Goal: Entertainment & Leisure: Browse casually

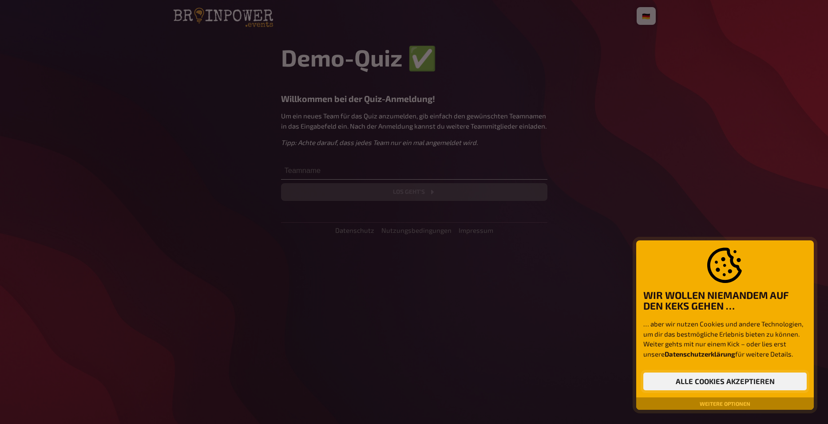
click at [666, 381] on button "Alle Cookies akzeptieren" at bounding box center [724, 382] width 163 height 18
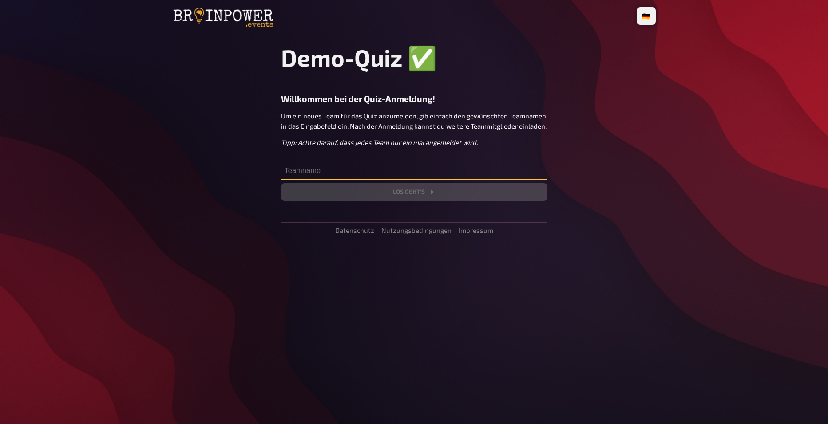
click at [313, 173] on input "text" at bounding box center [414, 171] width 266 height 18
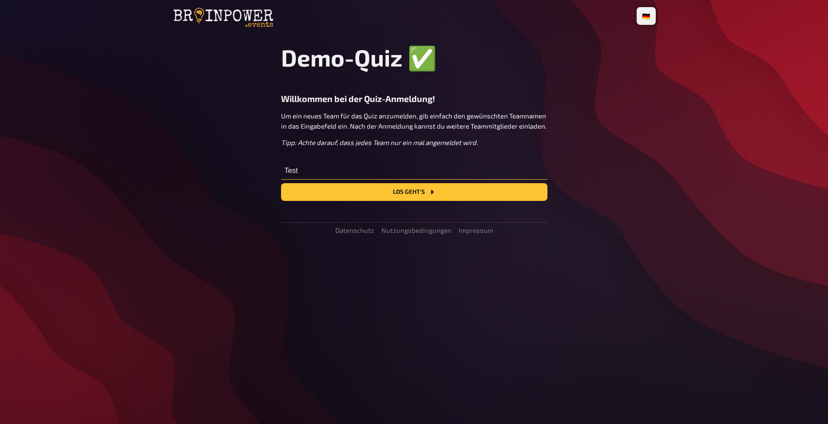
click at [281, 183] on button "Los geht's" at bounding box center [414, 192] width 266 height 18
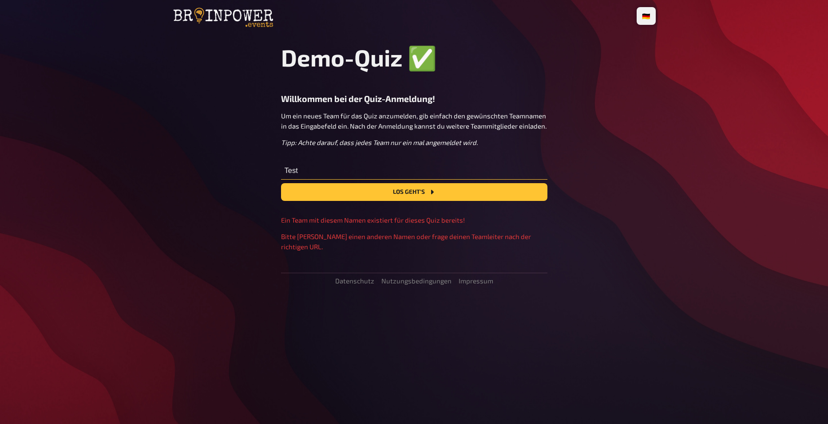
drag, startPoint x: 328, startPoint y: 173, endPoint x: 284, endPoint y: 173, distance: 44.4
click at [284, 173] on input "Test" at bounding box center [414, 171] width 266 height 18
type input "[PERSON_NAME]"
click at [281, 183] on button "Los geht's" at bounding box center [414, 192] width 266 height 18
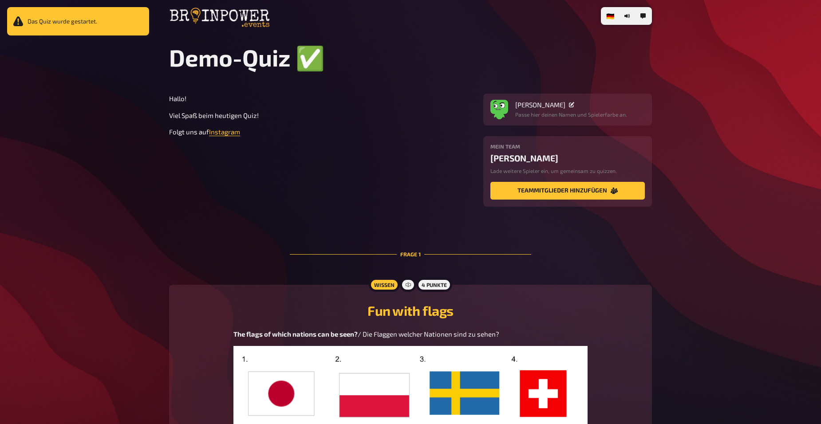
scroll to position [133, 0]
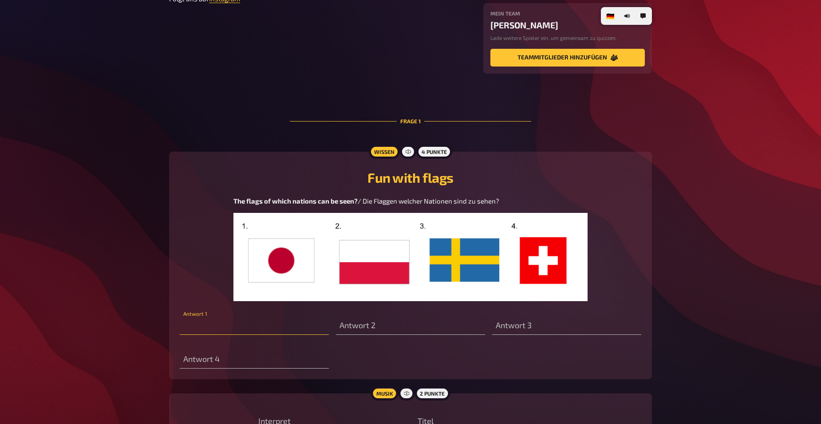
click at [237, 332] on input "text" at bounding box center [254, 326] width 149 height 18
type input "[GEOGRAPHIC_DATA]"
type input "[PERSON_NAME]"
type input "SChweden"
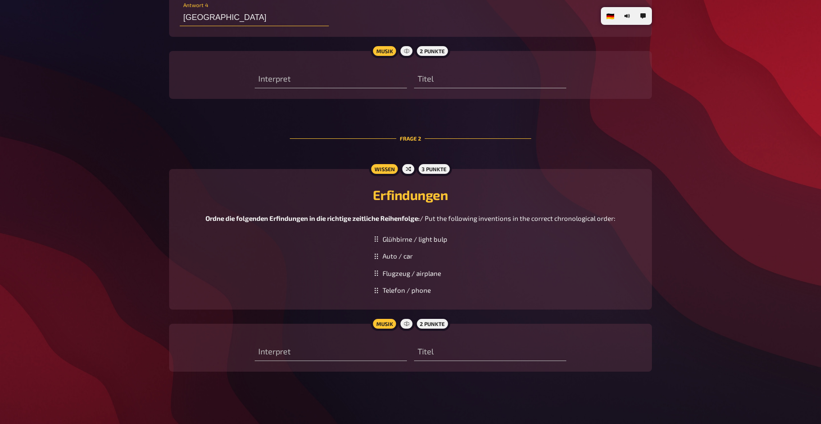
scroll to position [483, 0]
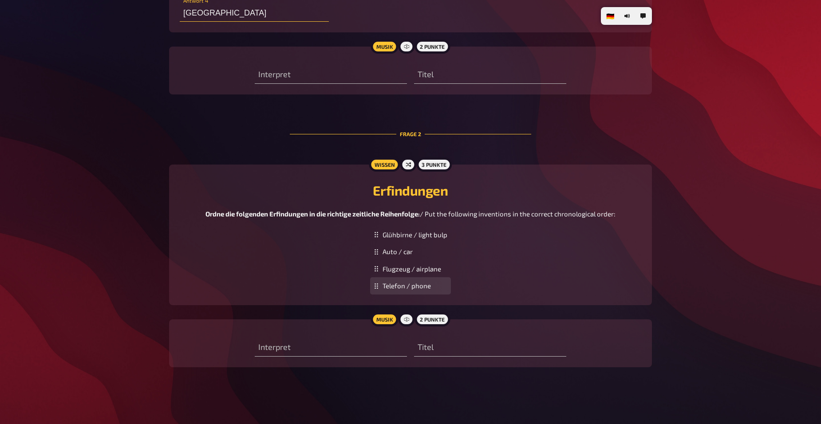
type input "[GEOGRAPHIC_DATA]"
drag, startPoint x: 395, startPoint y: 291, endPoint x: 395, endPoint y: 253, distance: 38.6
click at [395, 253] on div "Telefon / phone" at bounding box center [410, 247] width 81 height 17
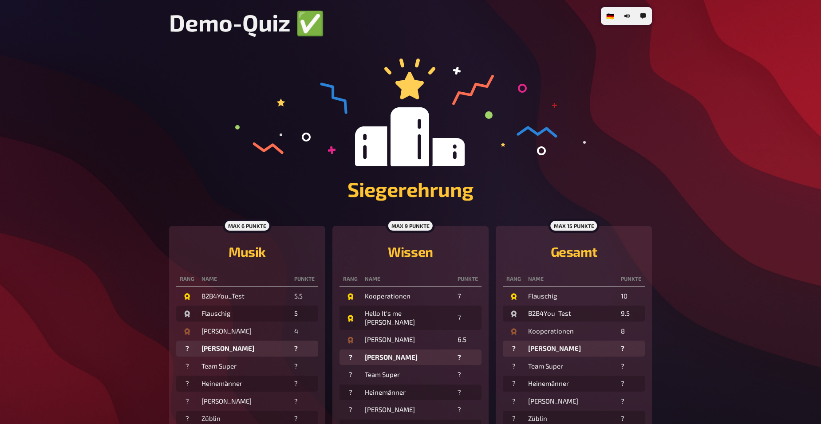
scroll to position [0, 0]
